Goal: Task Accomplishment & Management: Complete application form

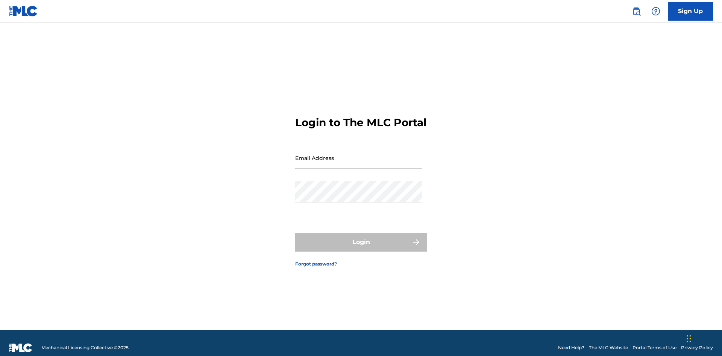
scroll to position [10, 0]
click at [359, 154] on input "Email Address" at bounding box center [358, 157] width 127 height 21
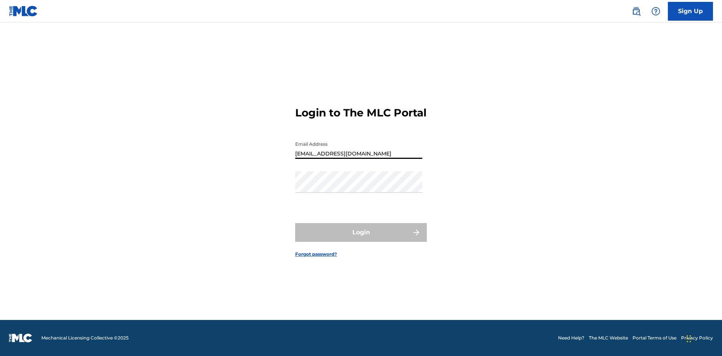
type input "[EMAIL_ADDRESS][DOMAIN_NAME]"
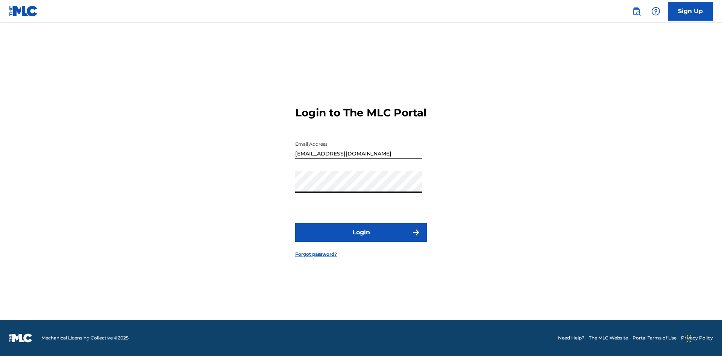
click at [361, 239] on button "Login" at bounding box center [361, 232] width 132 height 19
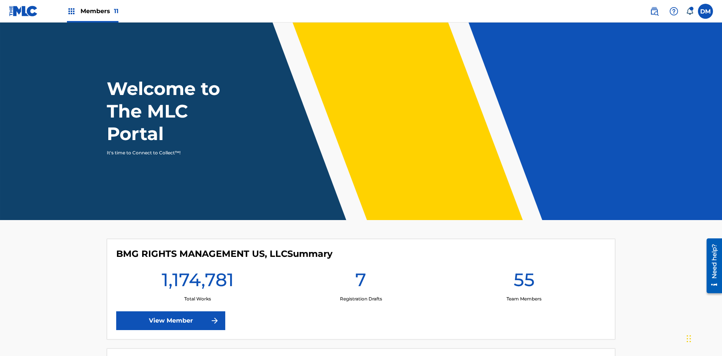
scroll to position [32, 0]
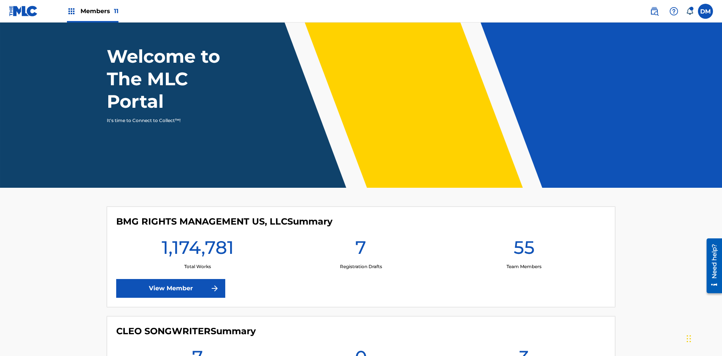
click at [705, 11] on label at bounding box center [705, 11] width 15 height 15
click at [705, 11] on input "[PERSON_NAME] [PERSON_NAME] [PERSON_NAME][EMAIL_ADDRESS][DOMAIN_NAME] Notificat…" at bounding box center [705, 11] width 0 height 0
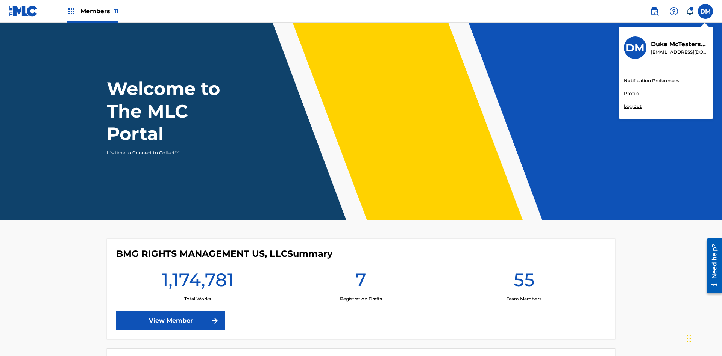
click at [631, 94] on link "Profile" at bounding box center [630, 93] width 15 height 7
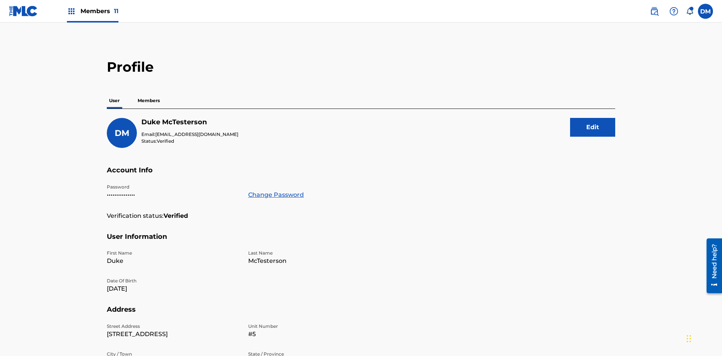
click at [149, 93] on p "Members" at bounding box center [148, 101] width 27 height 16
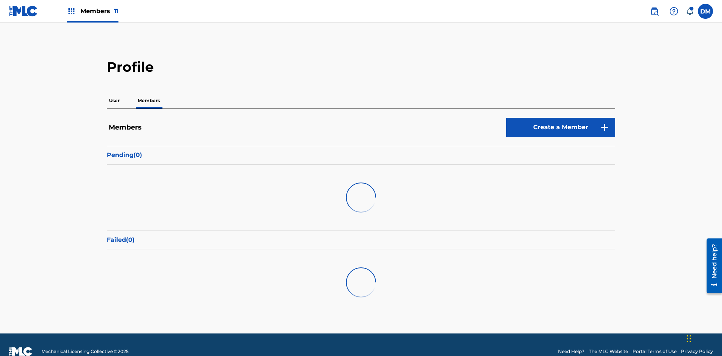
click at [560, 118] on link "Create a Member" at bounding box center [560, 127] width 109 height 19
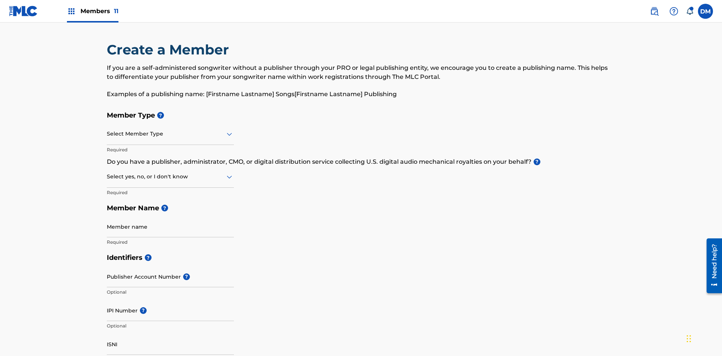
click at [107, 130] on input "text" at bounding box center [108, 134] width 2 height 8
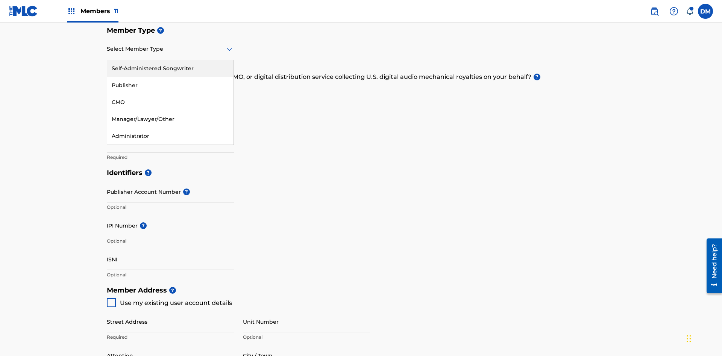
click at [170, 68] on div "Self-Administered Songwriter" at bounding box center [170, 68] width 126 height 17
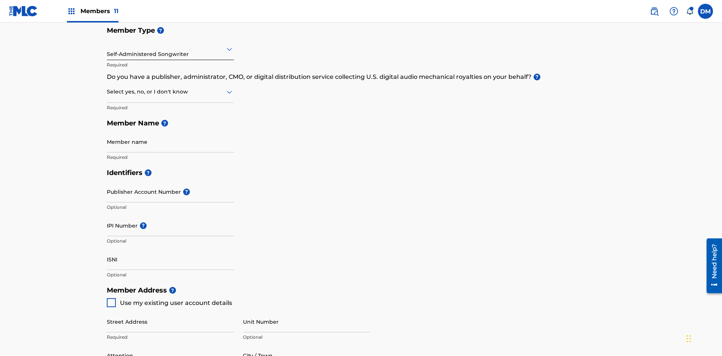
click at [107, 88] on input "text" at bounding box center [108, 92] width 2 height 8
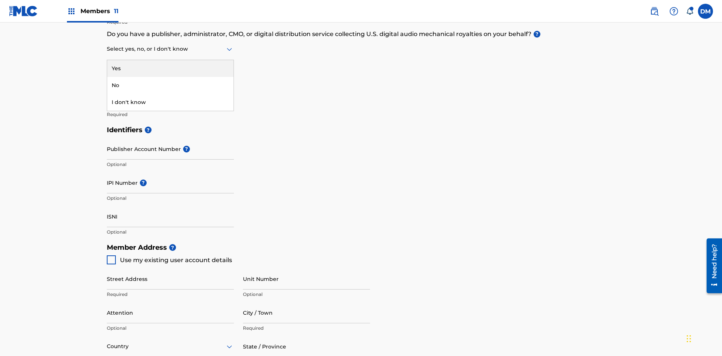
click at [170, 85] on div "No" at bounding box center [170, 85] width 126 height 17
click at [169, 257] on span "Use my existing user account details" at bounding box center [176, 260] width 112 height 7
type input "[STREET_ADDRESS]"
type input "Columbus"
type input "43203"
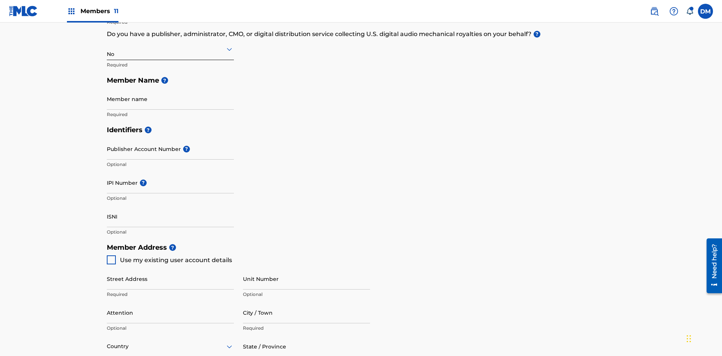
type input "740"
type input "8086351"
type input "[EMAIL_ADDRESS][DOMAIN_NAME]"
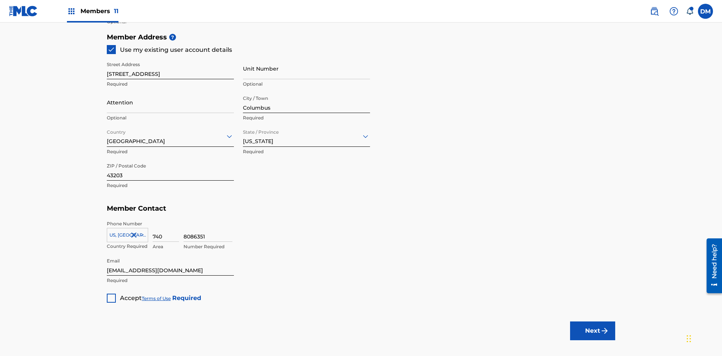
scroll to position [171, 0]
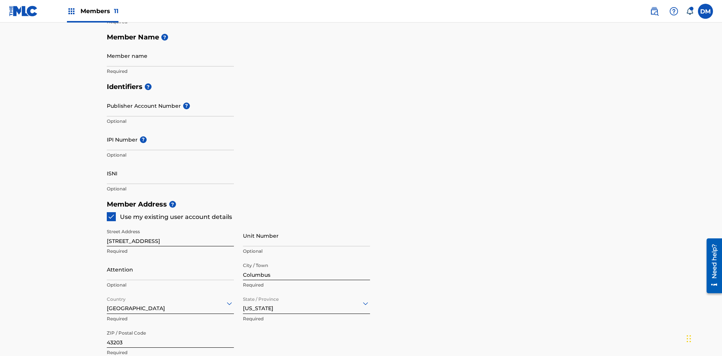
click at [170, 56] on input "Member name" at bounding box center [170, 55] width 127 height 21
type input "Z2025.08.23.05.09.44"
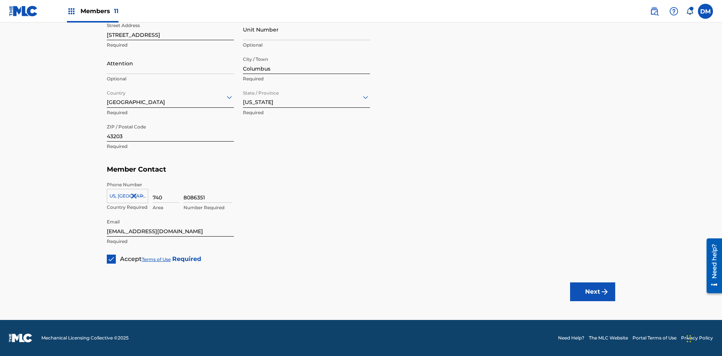
click at [592, 292] on button "Next" at bounding box center [592, 292] width 45 height 19
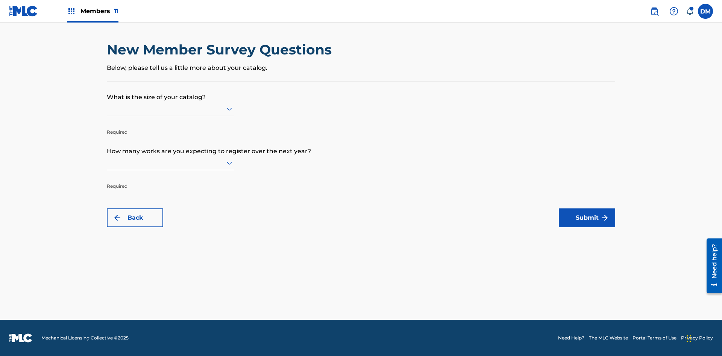
click at [107, 109] on input "text" at bounding box center [108, 109] width 2 height 8
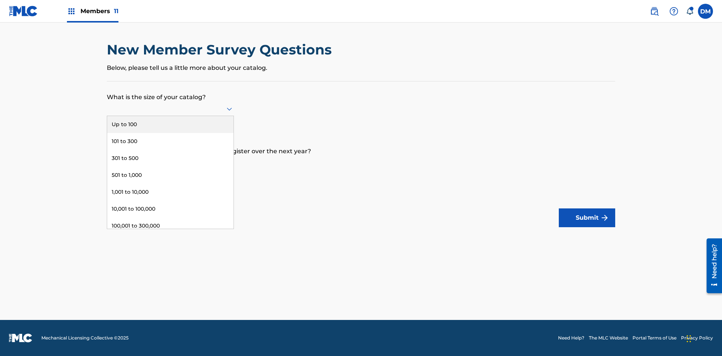
click at [170, 158] on div "301 to 500" at bounding box center [170, 158] width 126 height 17
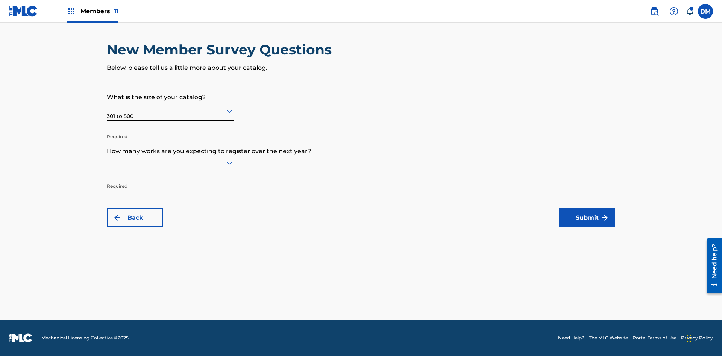
click at [107, 163] on input "text" at bounding box center [108, 163] width 2 height 8
click at [170, 179] on div "Up to 100" at bounding box center [170, 178] width 126 height 17
